Goal: Information Seeking & Learning: Learn about a topic

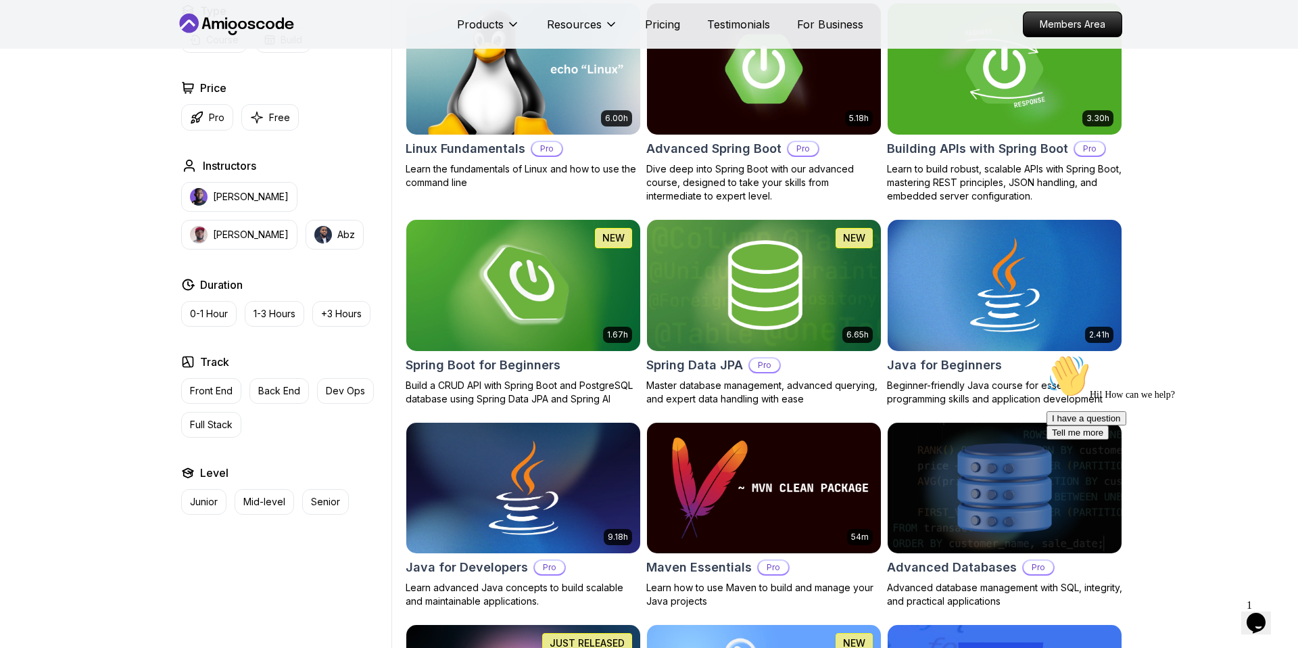
scroll to position [353, 0]
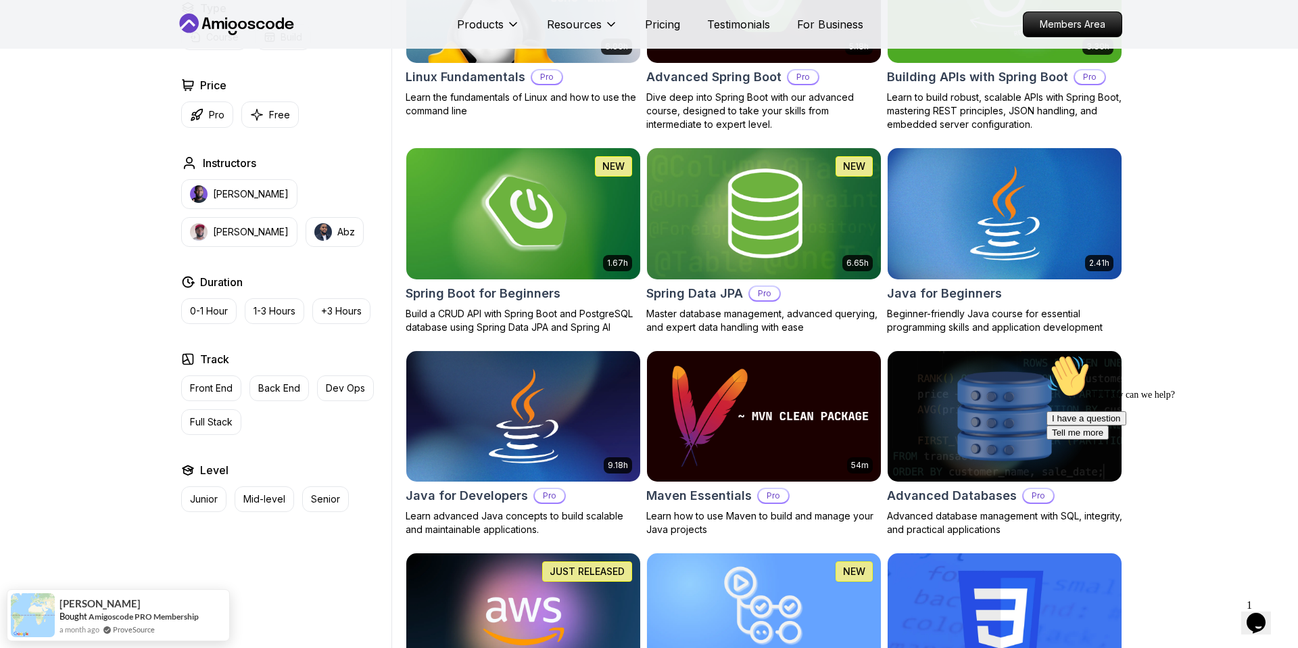
scroll to position [495, 0]
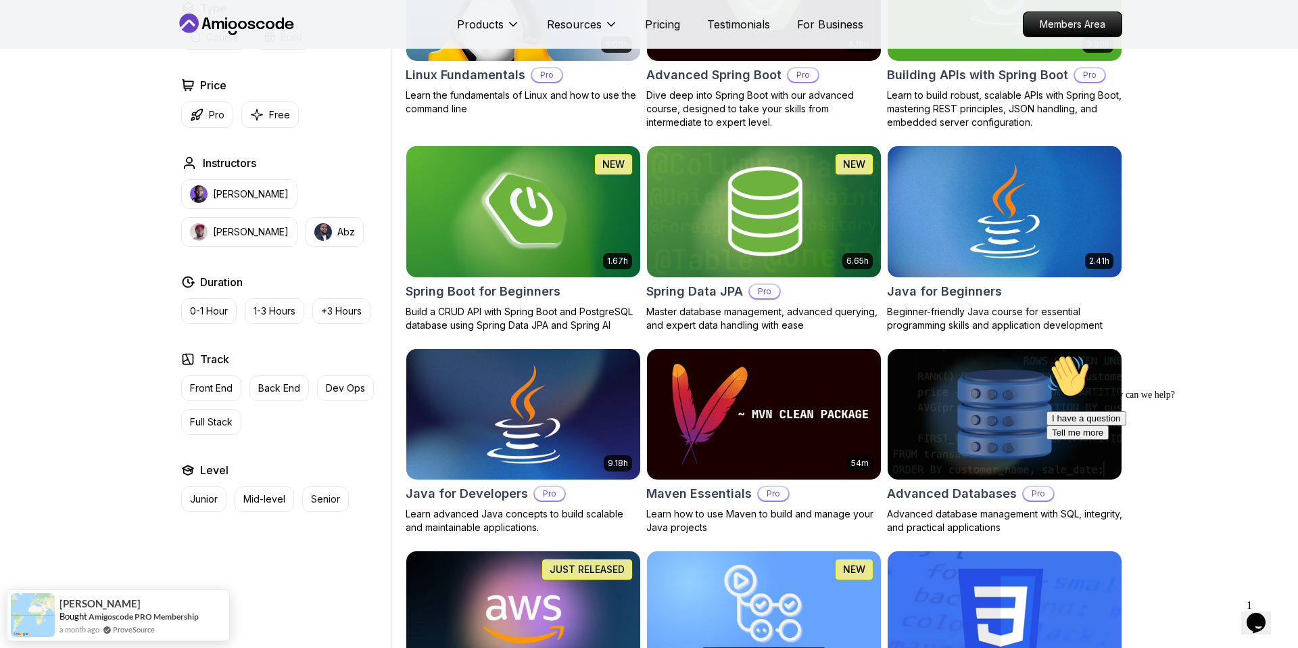
click at [458, 466] on img at bounding box center [522, 413] width 245 height 137
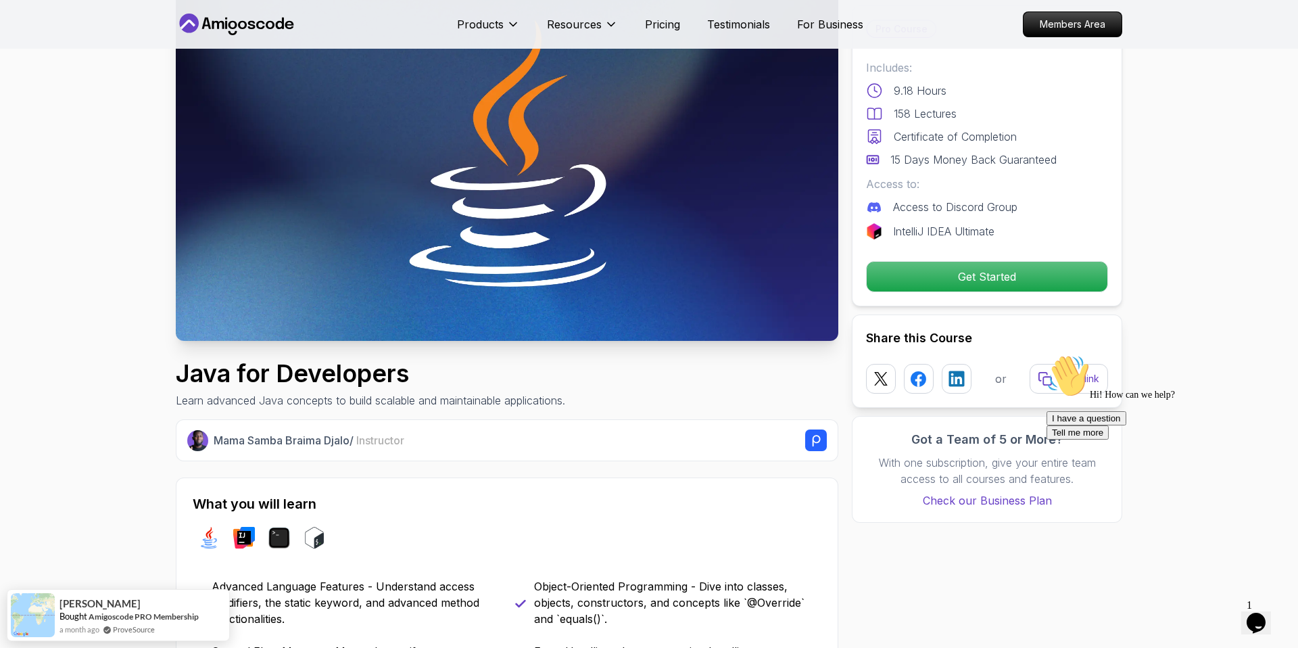
scroll to position [109, 0]
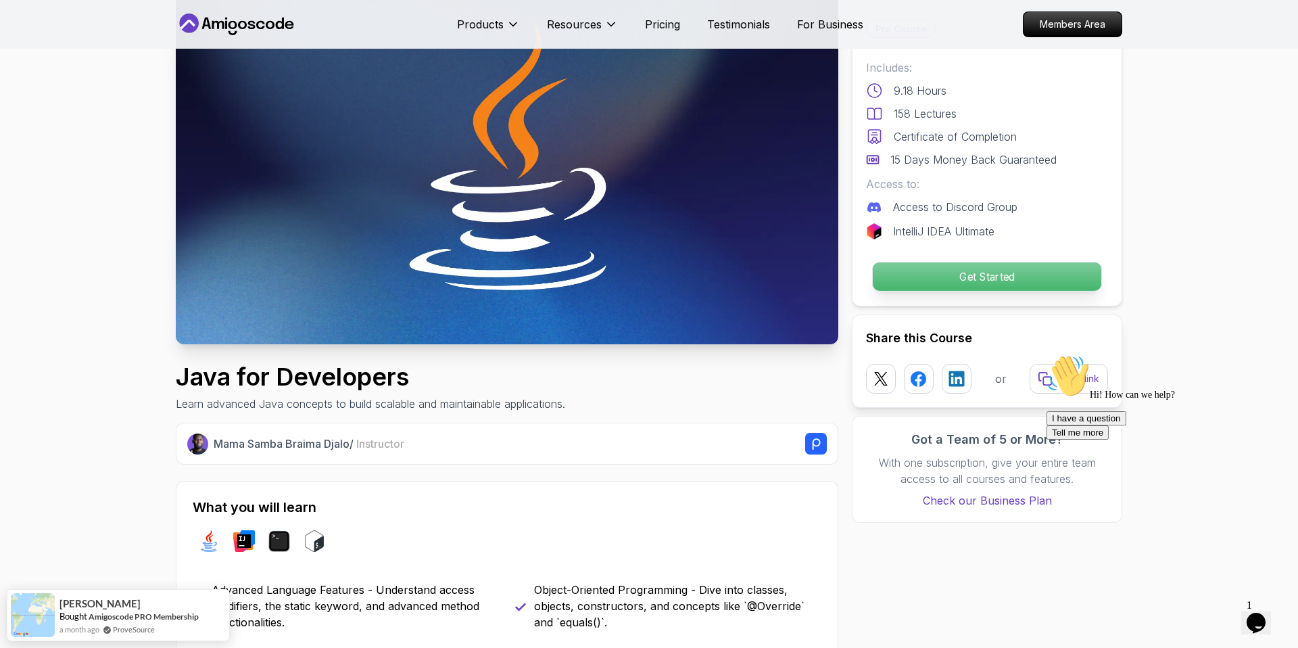
click at [1019, 272] on p "Get Started" at bounding box center [987, 276] width 228 height 28
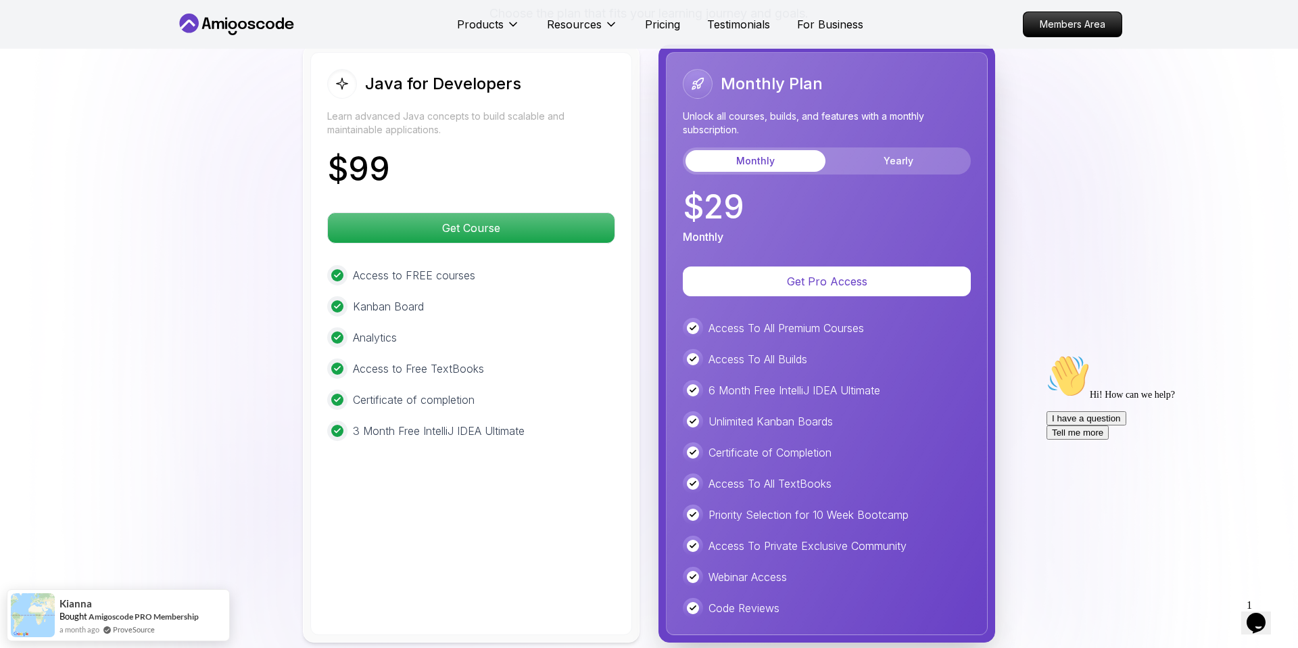
scroll to position [3316, 0]
click at [923, 150] on button "Yearly" at bounding box center [898, 161] width 140 height 22
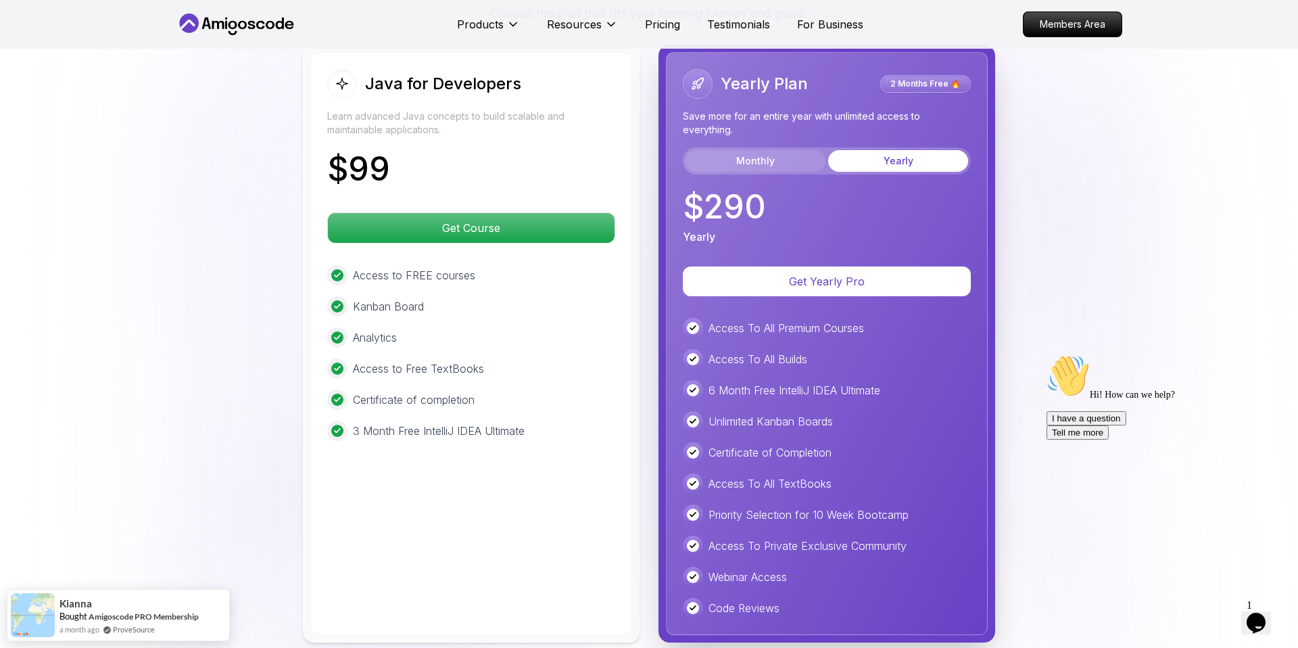
click at [752, 150] on button "Monthly" at bounding box center [755, 161] width 140 height 22
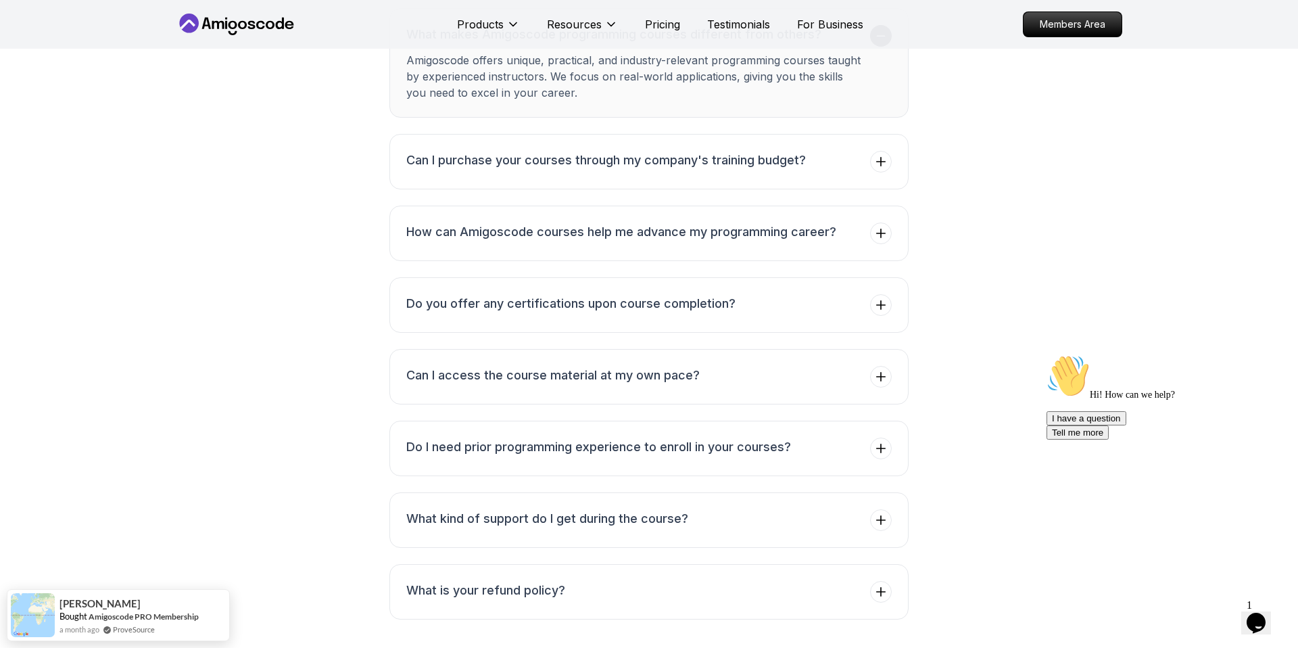
scroll to position [5169, 0]
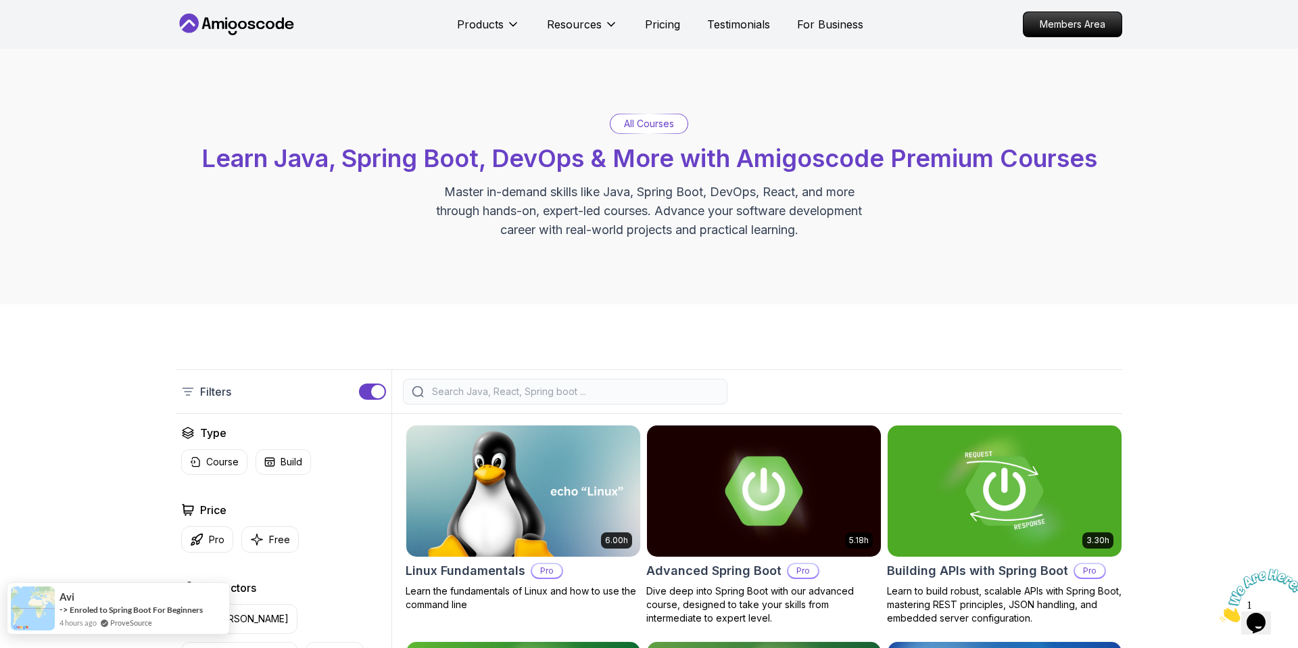
click at [123, 597] on div "Avi" at bounding box center [130, 595] width 143 height 14
click at [166, 610] on link "Enroled to Spring Boot For Beginners" at bounding box center [136, 609] width 133 height 10
